Goal: Task Accomplishment & Management: Manage account settings

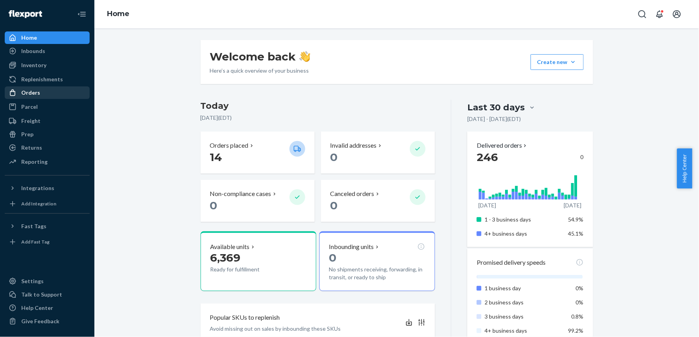
click at [44, 87] on div "Orders" at bounding box center [47, 92] width 83 height 11
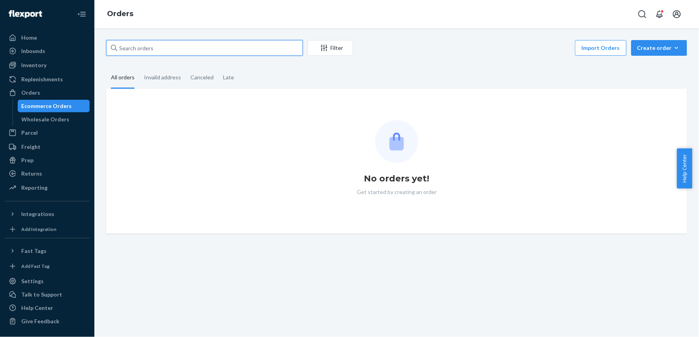
click at [163, 46] on input "text" at bounding box center [204, 48] width 197 height 16
paste input "[PERSON_NAME]"
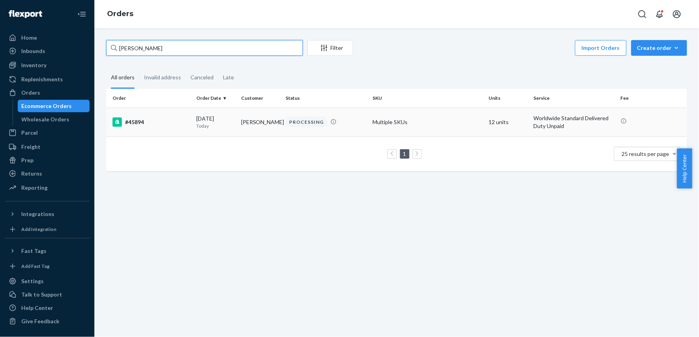
type input "[PERSON_NAME]"
click at [178, 120] on div "#45894" at bounding box center [151, 122] width 78 height 9
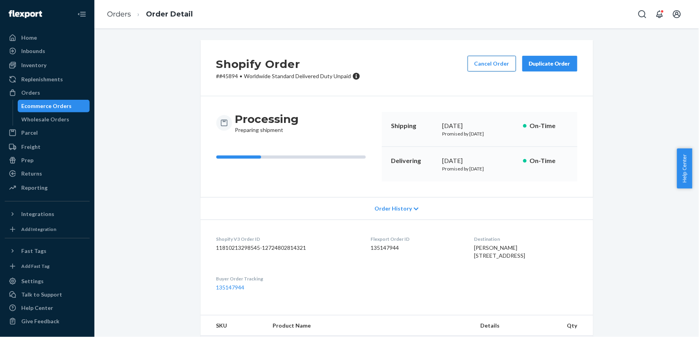
click at [477, 65] on button "Cancel Order" at bounding box center [491, 64] width 48 height 16
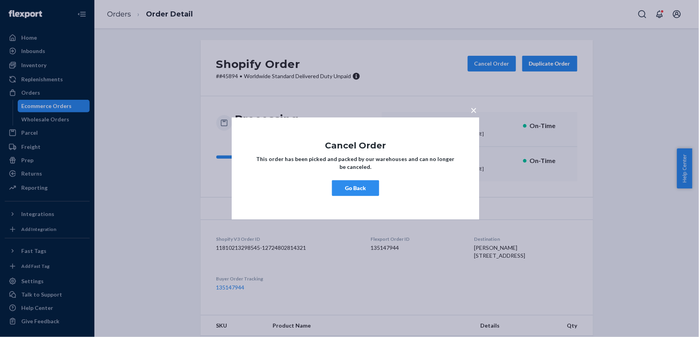
click at [363, 189] on button "Go Back" at bounding box center [355, 188] width 47 height 16
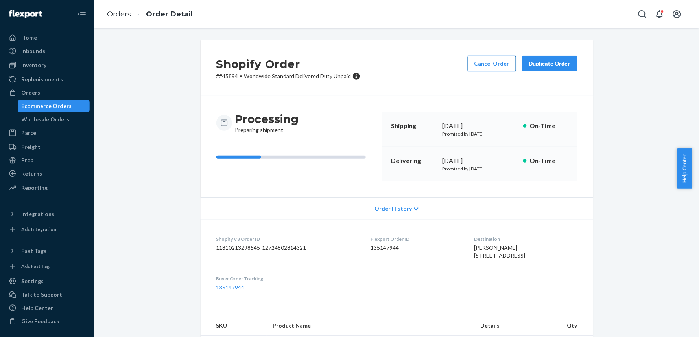
click at [484, 62] on button "Cancel Order" at bounding box center [491, 64] width 48 height 16
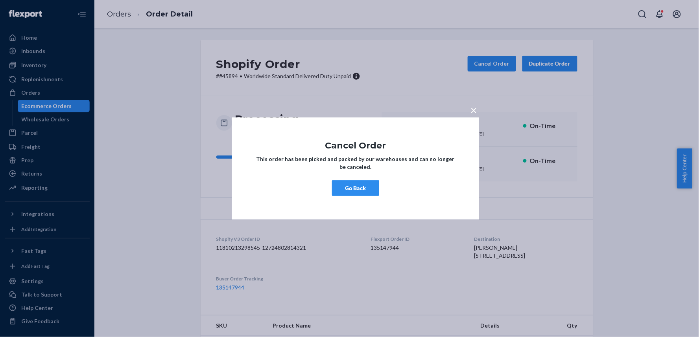
click at [359, 192] on button "Go Back" at bounding box center [355, 188] width 47 height 16
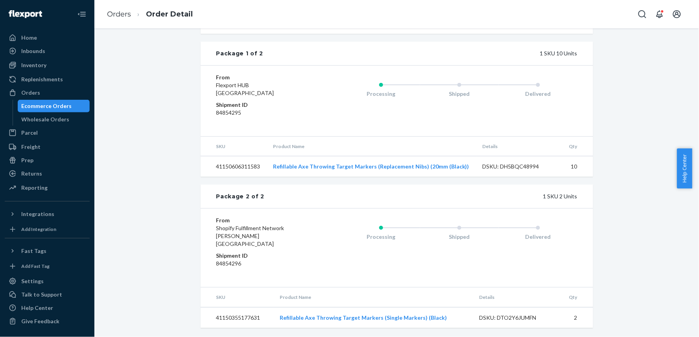
scroll to position [177, 0]
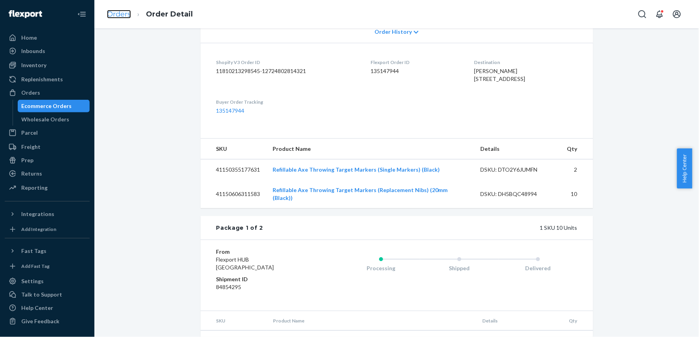
click at [120, 12] on link "Orders" at bounding box center [119, 14] width 24 height 9
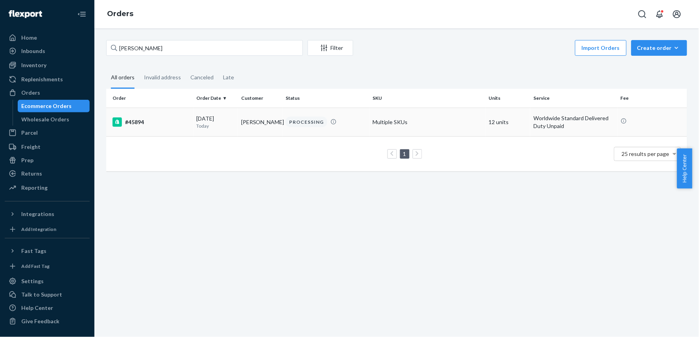
click at [170, 124] on div "#45894" at bounding box center [151, 122] width 78 height 9
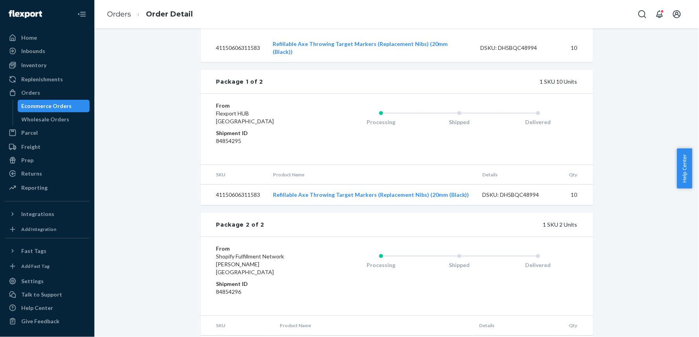
scroll to position [308, 0]
